Goal: Find specific page/section: Find specific page/section

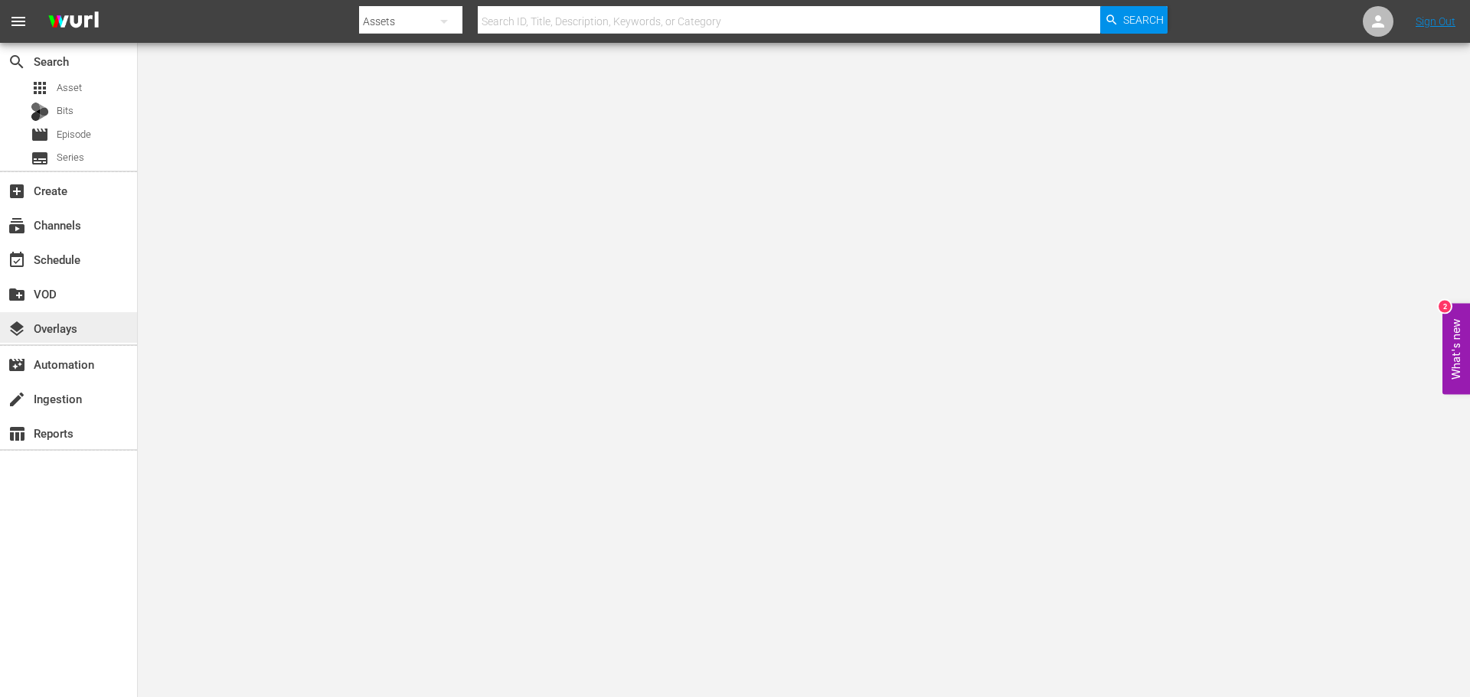
click at [43, 333] on div "layers Overlays" at bounding box center [43, 326] width 86 height 14
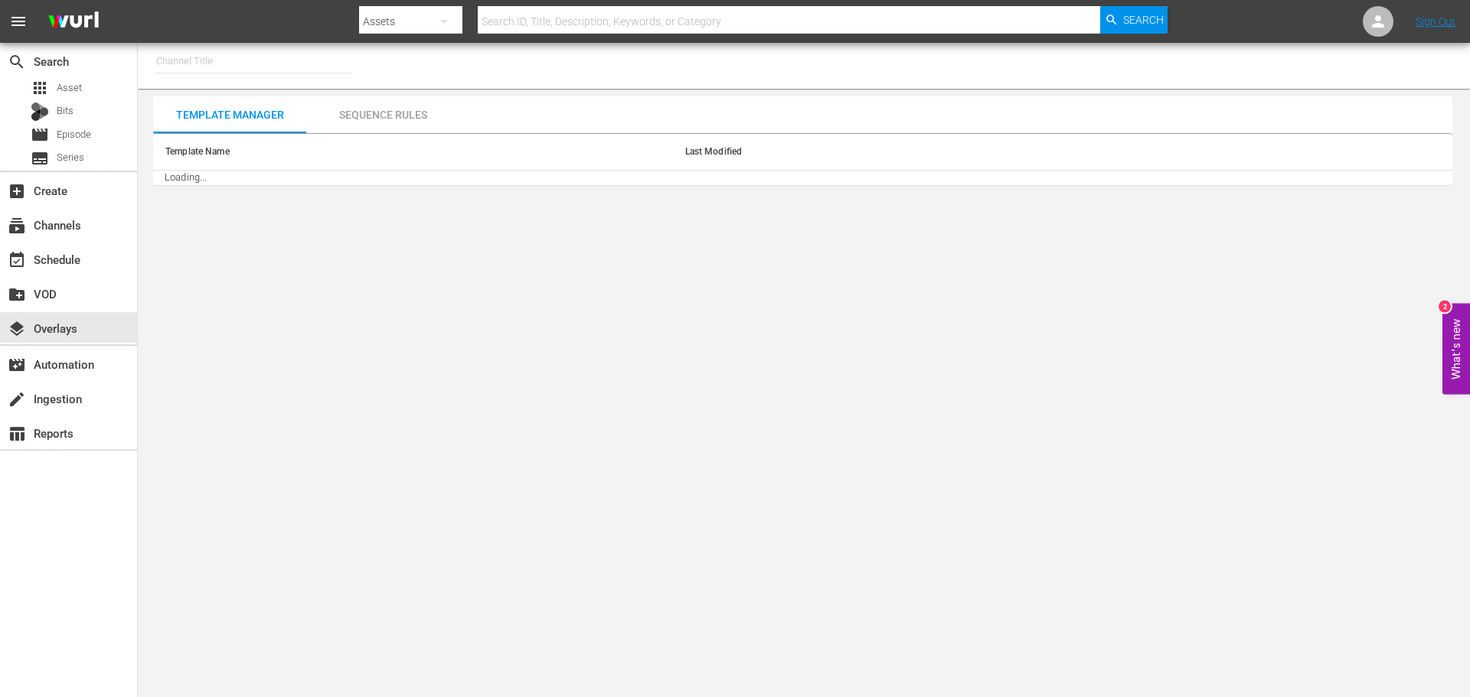
click at [261, 76] on input "text" at bounding box center [254, 61] width 196 height 37
type input "5"
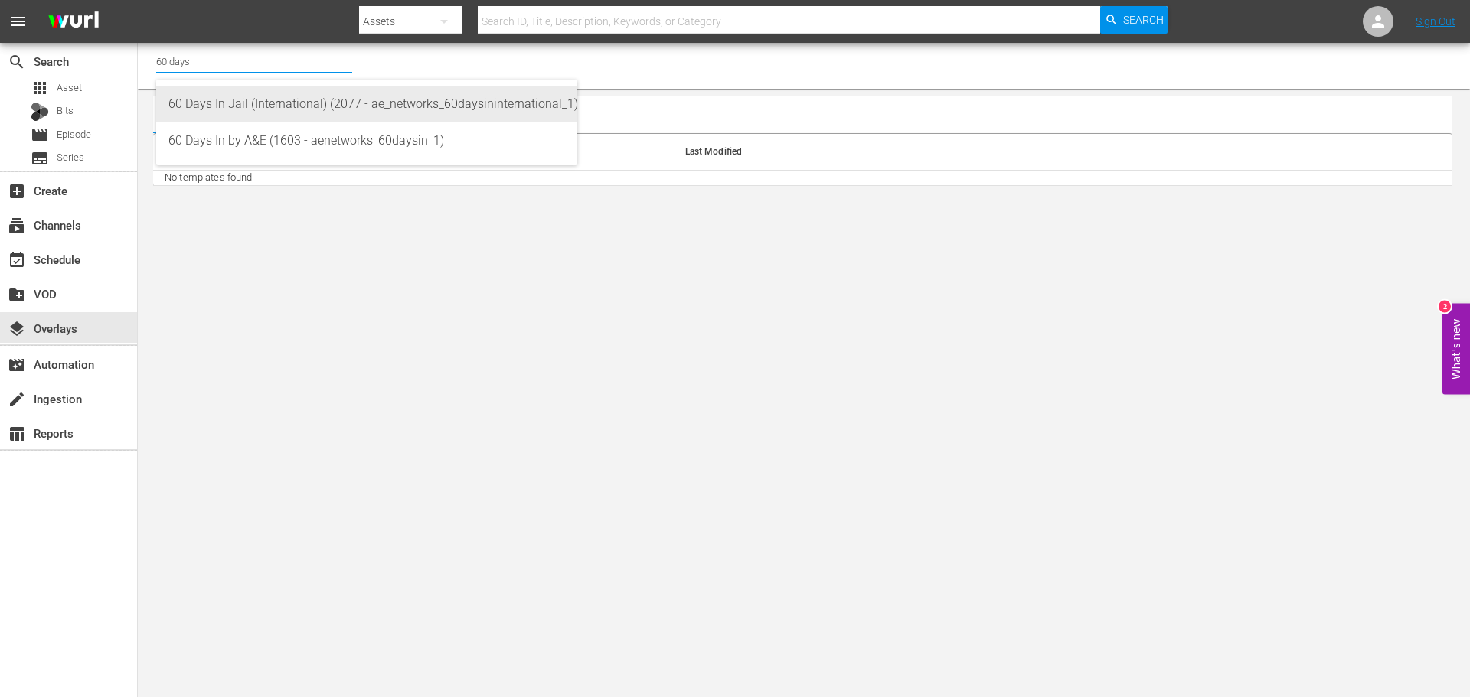
click at [298, 87] on div "60 Days In Jail (International) (2077 - ae_networks_60daysininternational_1)" at bounding box center [366, 104] width 397 height 37
type input "60 Days In Jail (International) (2077 - ae_networks_60daysininternational_1)"
